Goal: Task Accomplishment & Management: Manage account settings

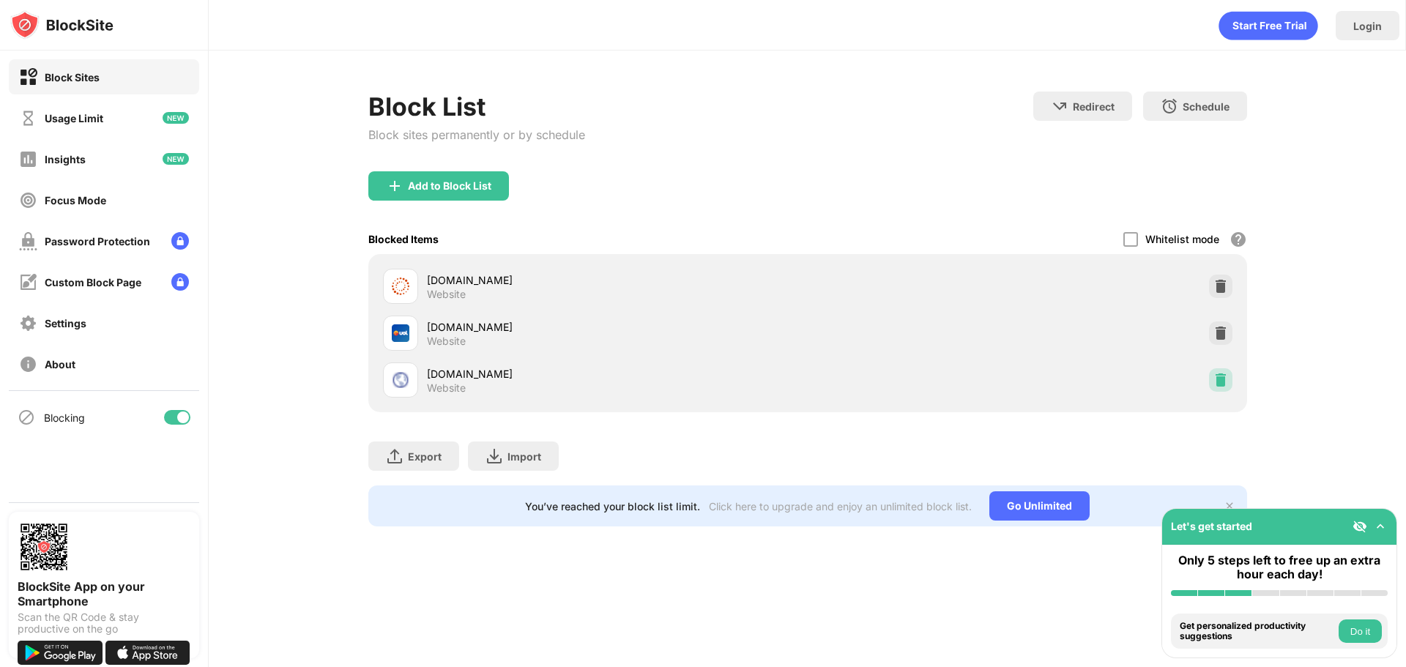
click at [1226, 374] on img at bounding box center [1221, 380] width 15 height 15
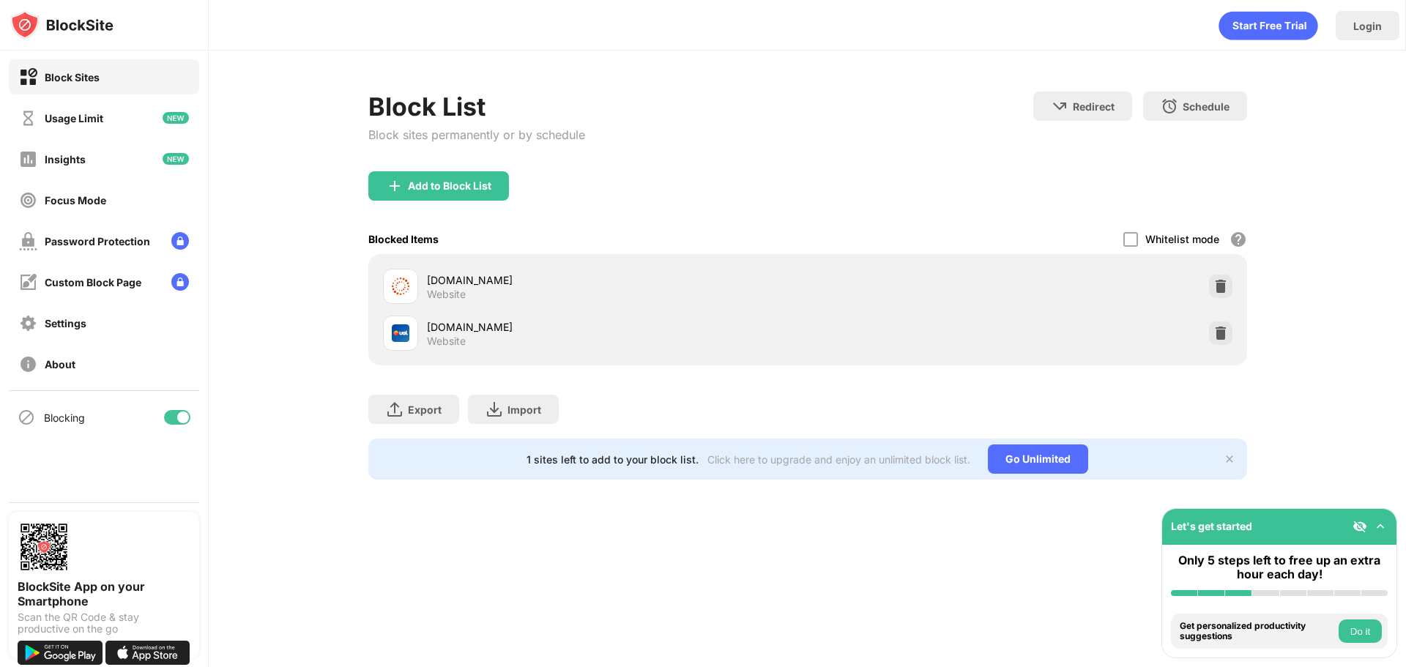
click at [1230, 289] on div at bounding box center [1220, 286] width 23 height 23
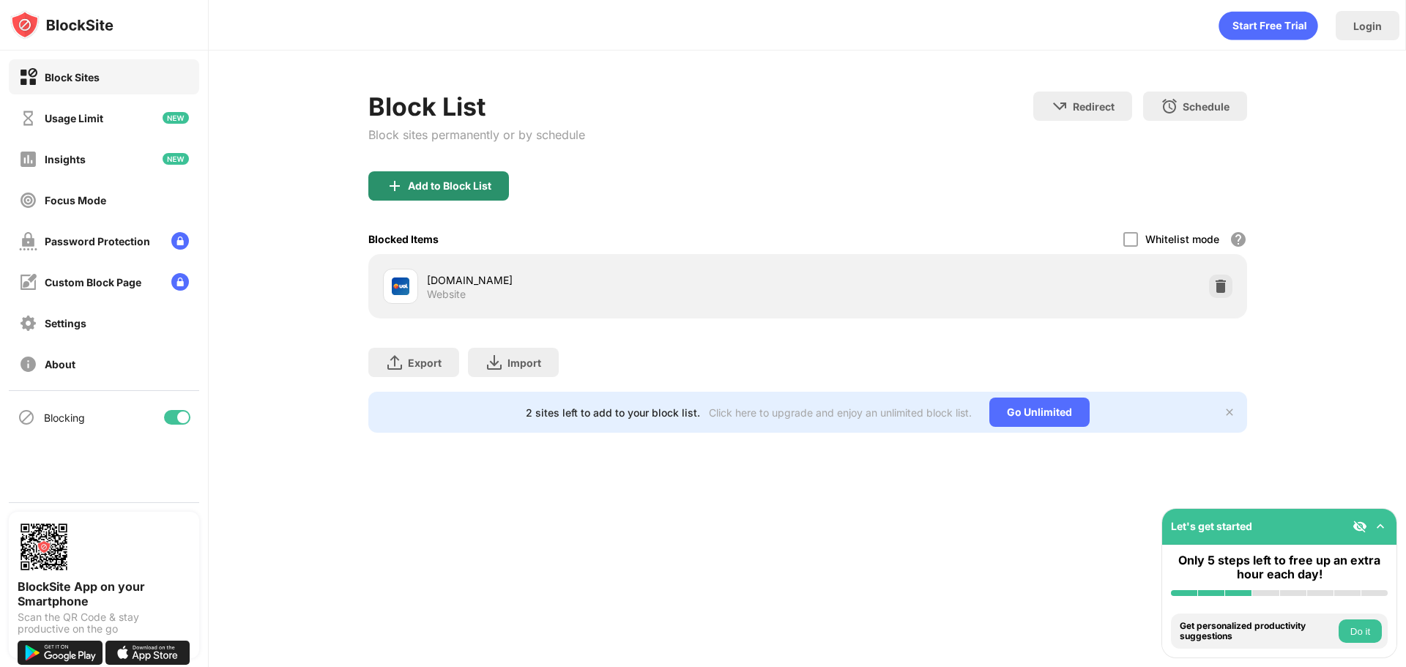
click at [464, 179] on div "Add to Block List" at bounding box center [438, 185] width 141 height 29
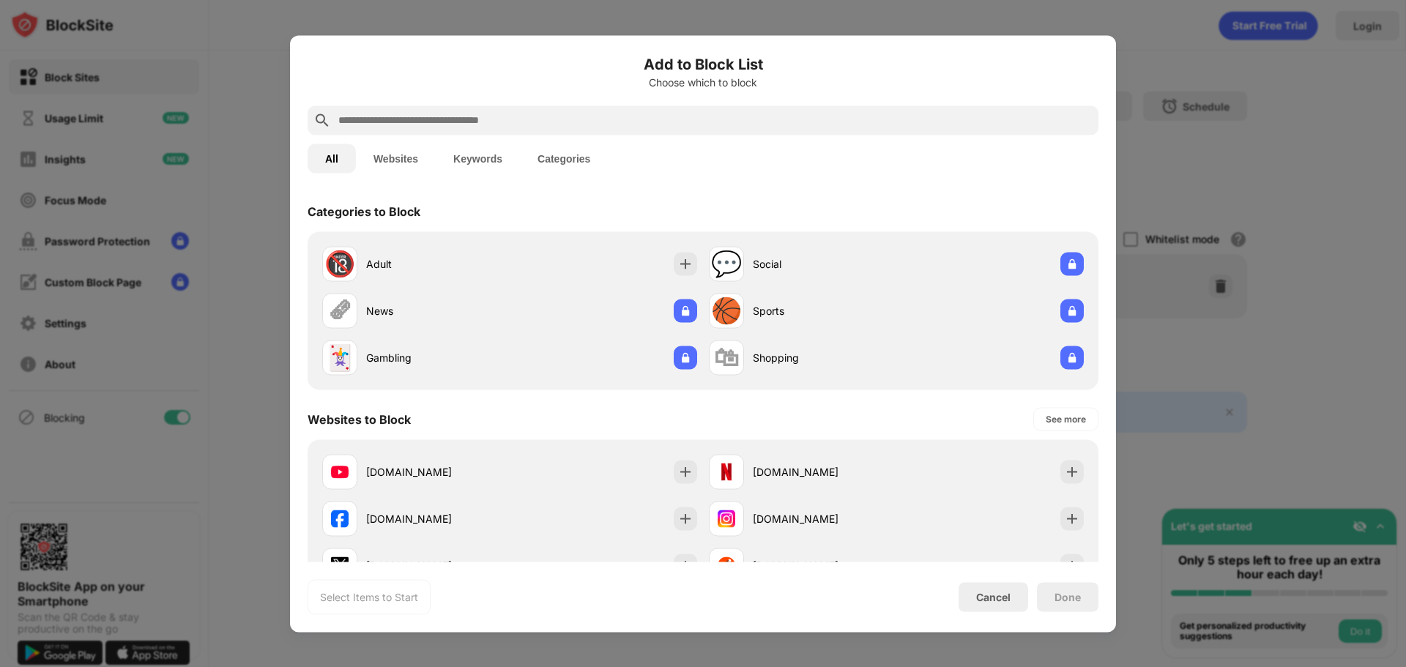
click at [595, 127] on input "text" at bounding box center [715, 120] width 756 height 18
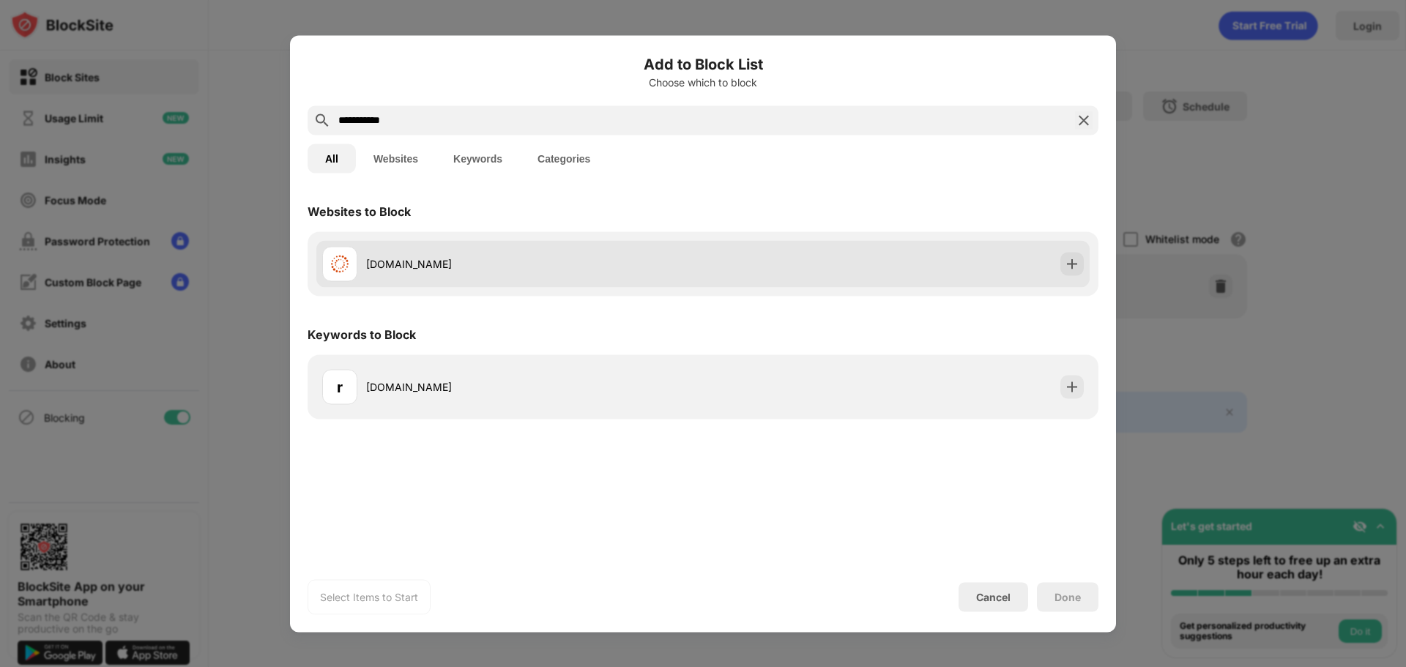
type input "**********"
click at [689, 241] on div "[DOMAIN_NAME]" at bounding box center [702, 263] width 773 height 47
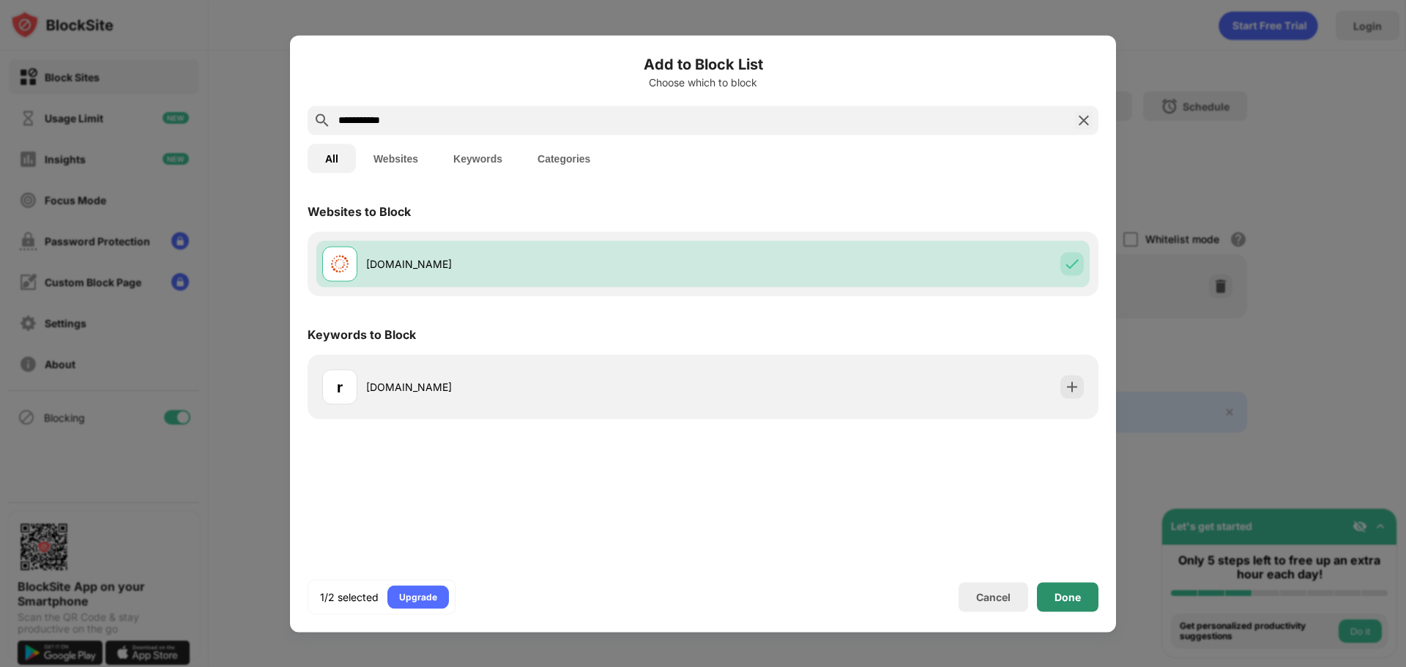
click at [1077, 601] on div "Done" at bounding box center [1068, 597] width 26 height 12
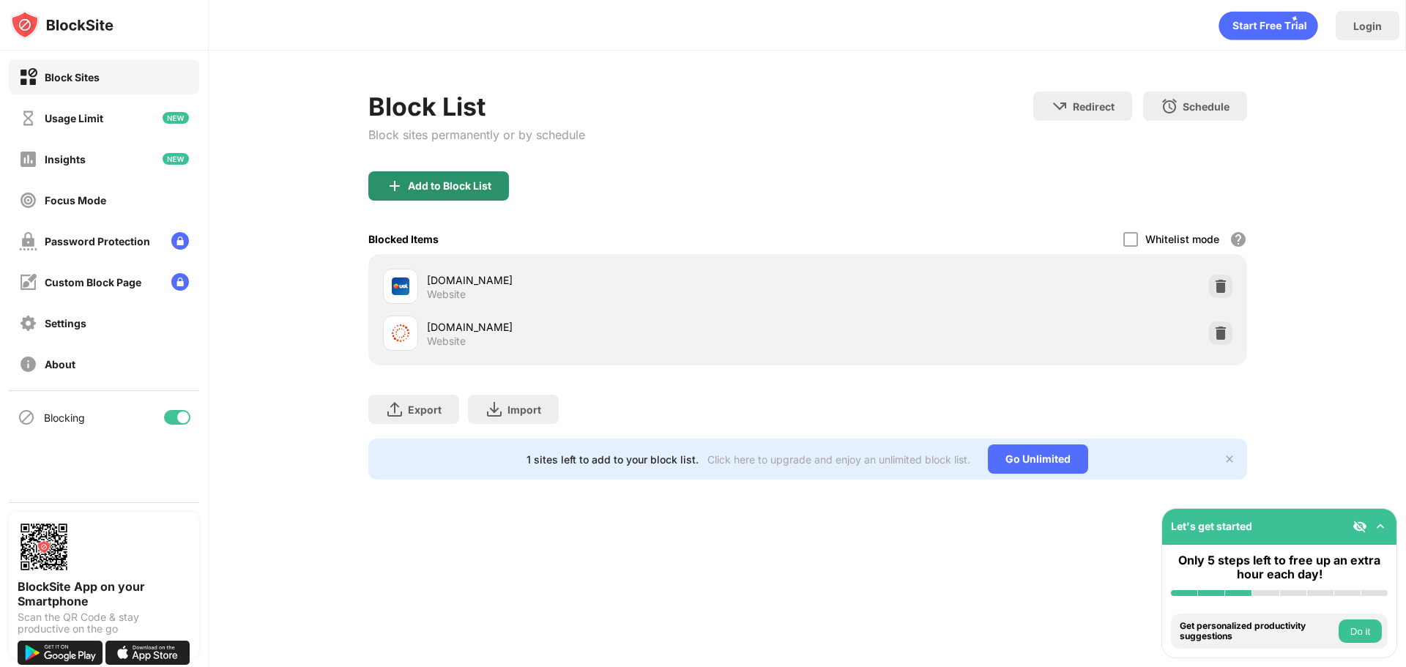
click at [448, 190] on div "Add to Block List" at bounding box center [450, 186] width 84 height 12
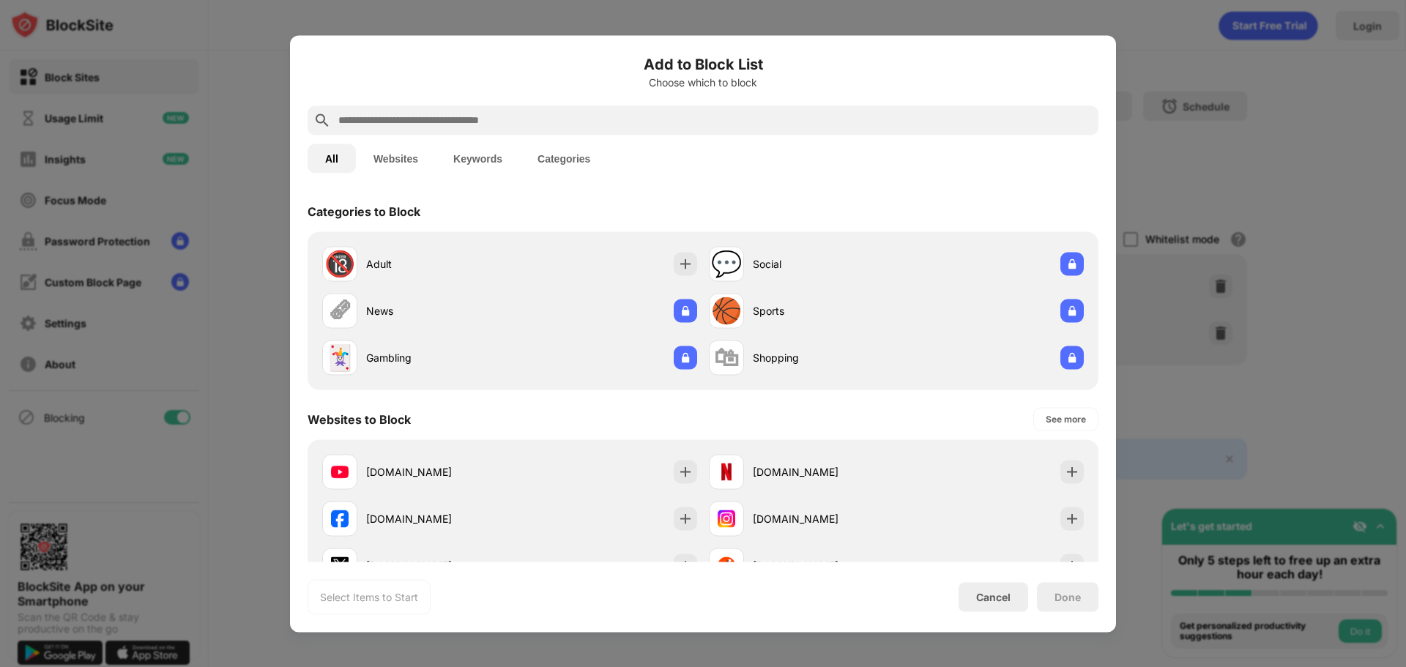
click at [496, 118] on input "text" at bounding box center [715, 120] width 756 height 18
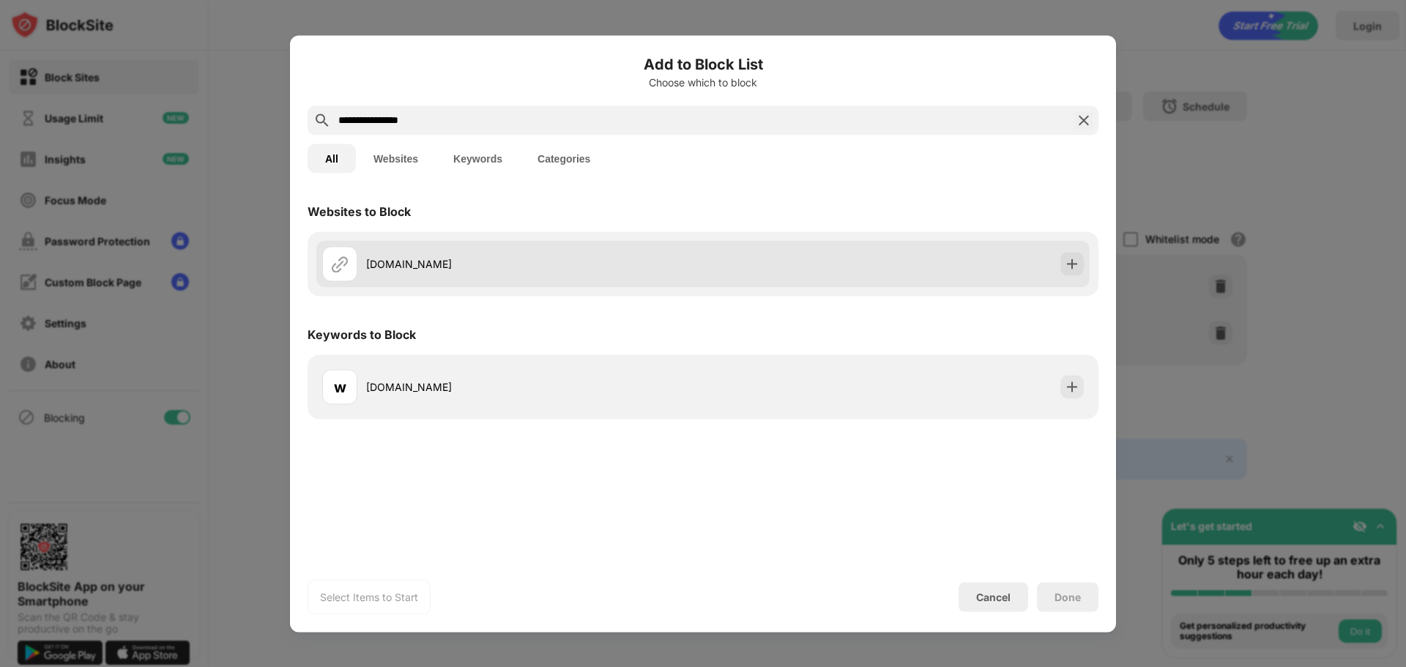
type input "**********"
click at [590, 258] on div "[DOMAIN_NAME]" at bounding box center [534, 263] width 337 height 15
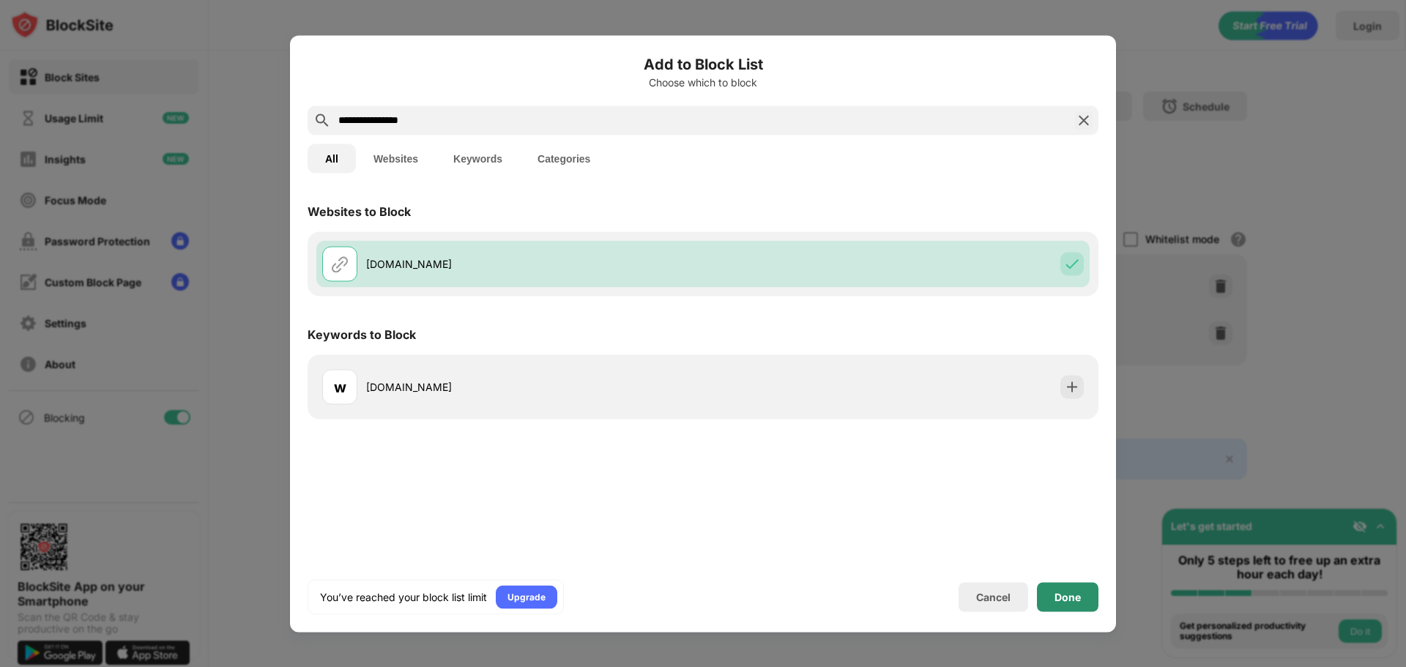
click at [1067, 600] on div "Done" at bounding box center [1068, 597] width 26 height 12
